Goal: Task Accomplishment & Management: Manage account settings

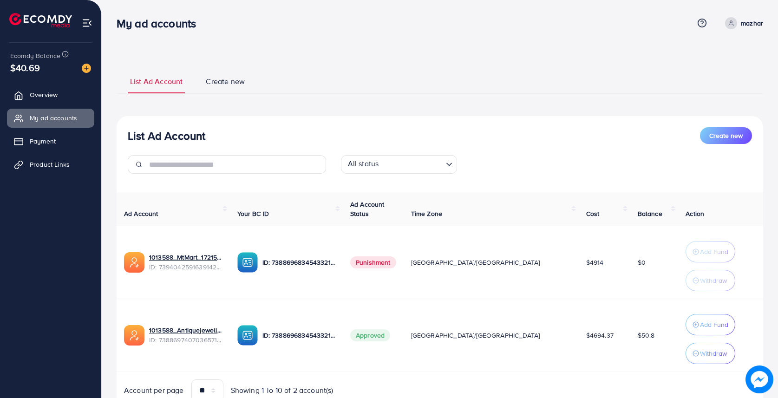
scroll to position [41, 0]
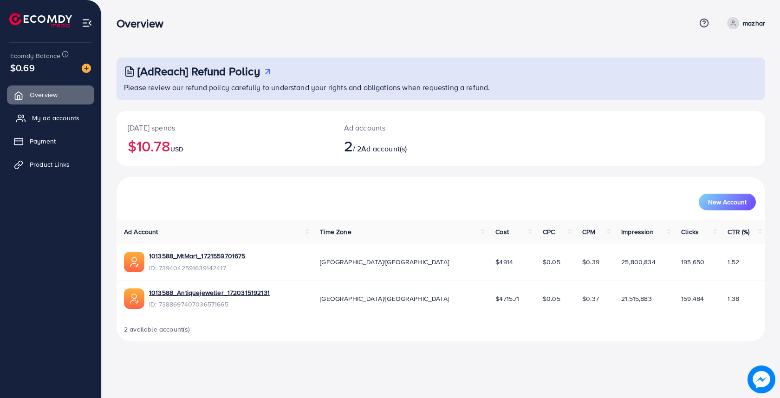
click at [48, 120] on span "My ad accounts" at bounding box center [55, 117] width 47 height 9
